Goal: Information Seeking & Learning: Understand process/instructions

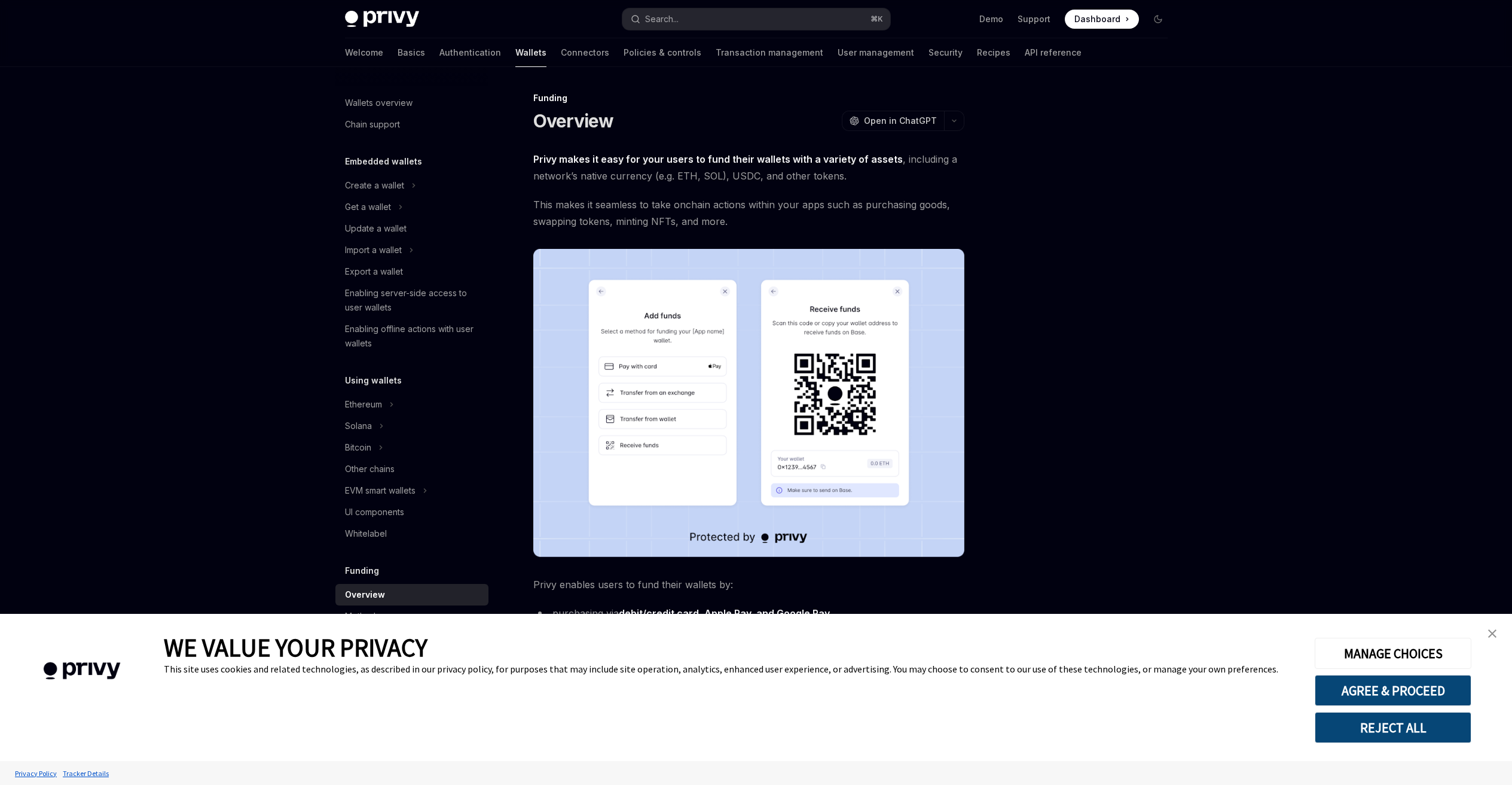
click at [1488, 629] on img "close banner" at bounding box center [1492, 634] width 9 height 9
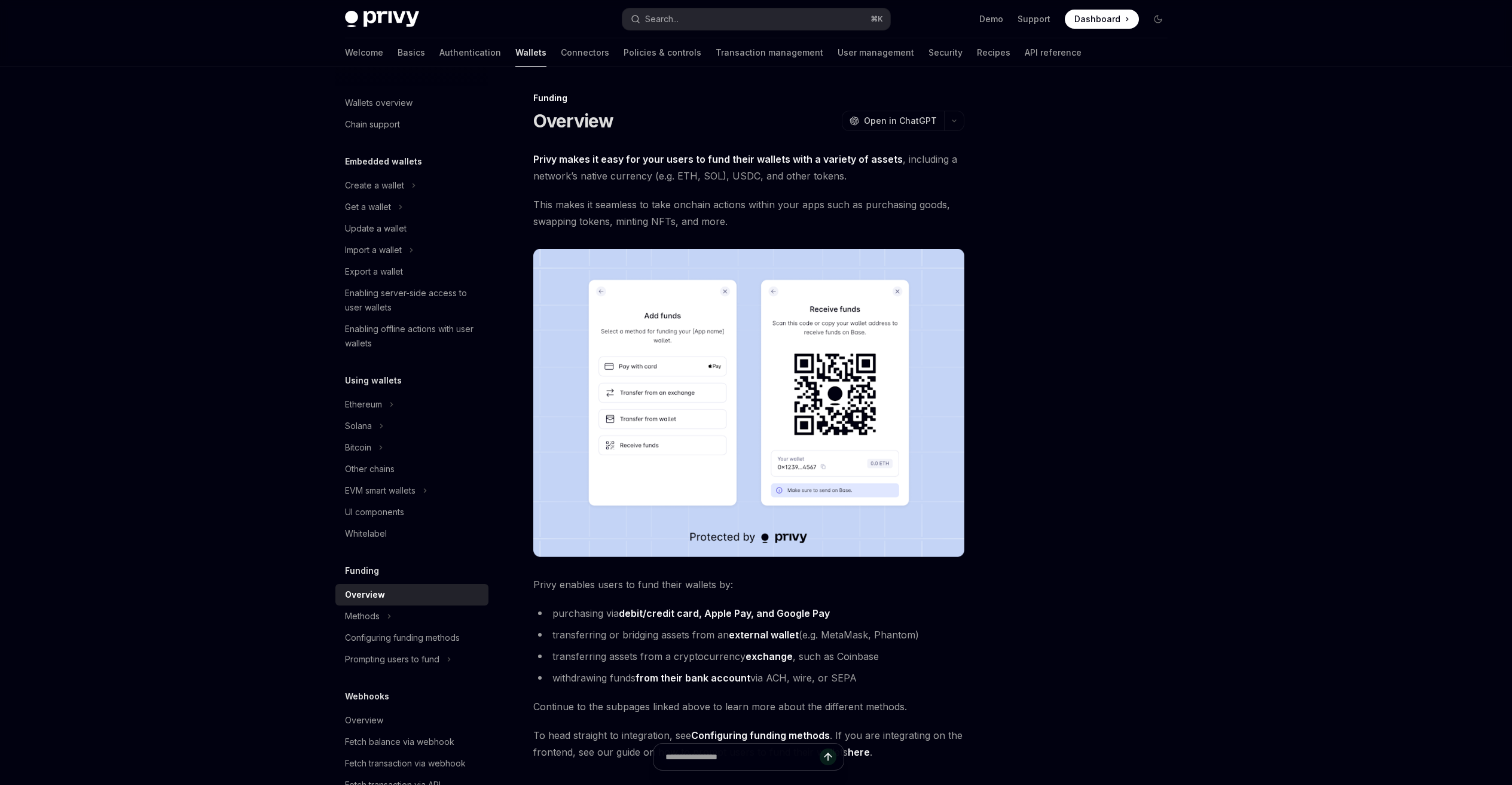
click at [667, 678] on link "from their bank account" at bounding box center [693, 678] width 115 height 13
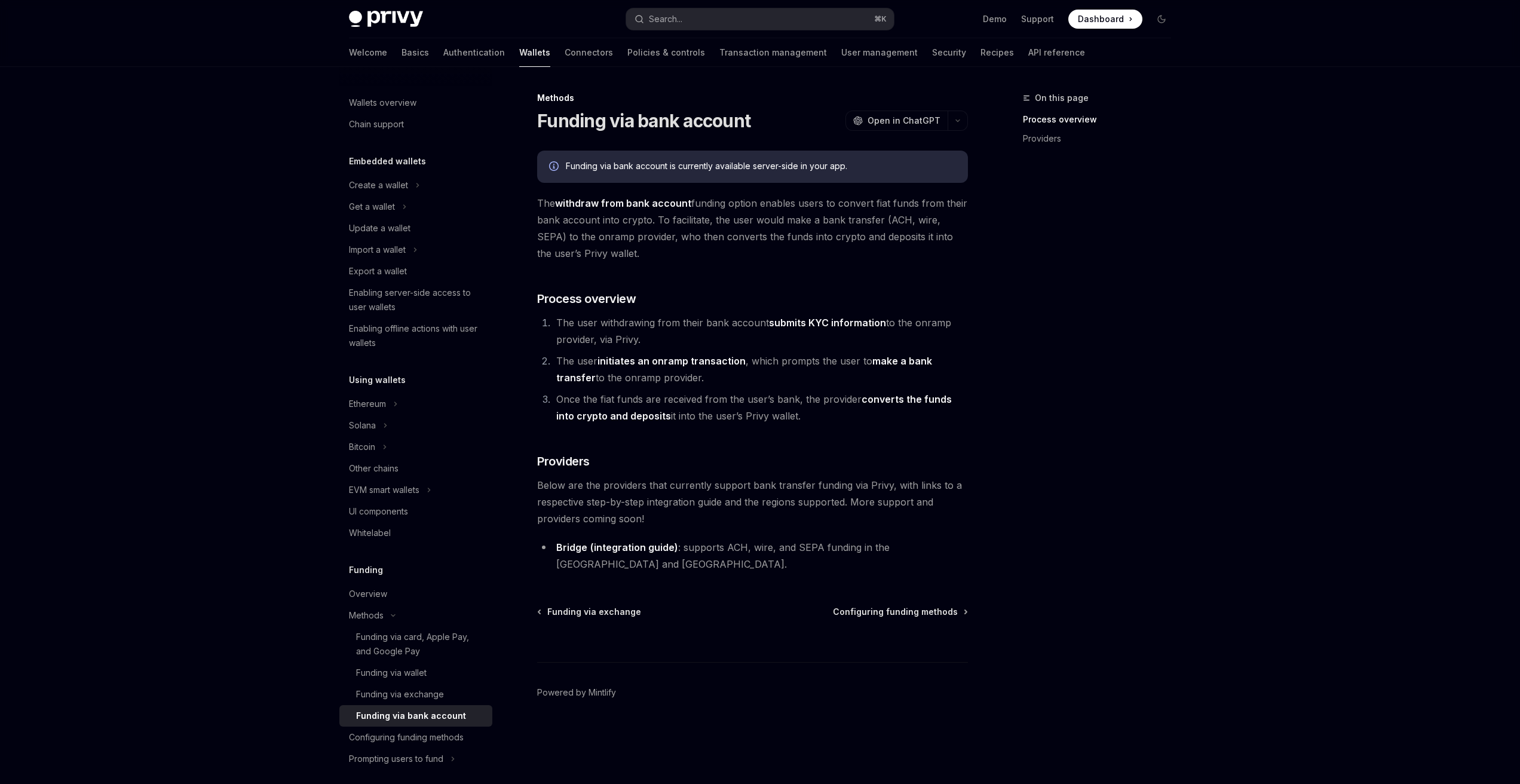
type textarea "*"
